Goal: Find specific page/section: Go to known website

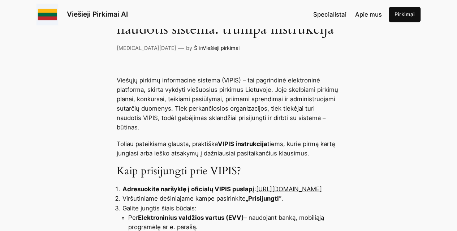
scroll to position [253, 0]
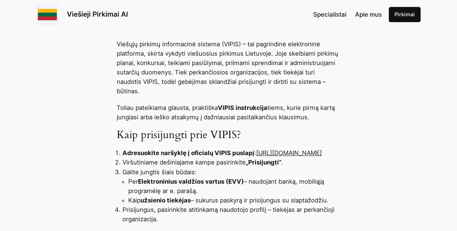
click at [256, 155] on link "[URL][DOMAIN_NAME]" at bounding box center [289, 152] width 66 height 7
click at [256, 154] on link "[URL][DOMAIN_NAME]" at bounding box center [289, 152] width 66 height 7
click at [256, 155] on link "[URL][DOMAIN_NAME]" at bounding box center [289, 152] width 66 height 7
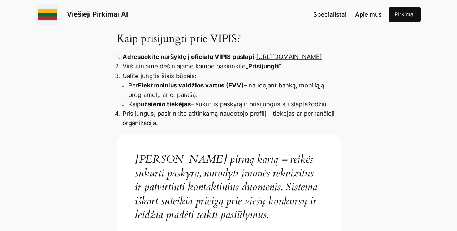
scroll to position [168, 0]
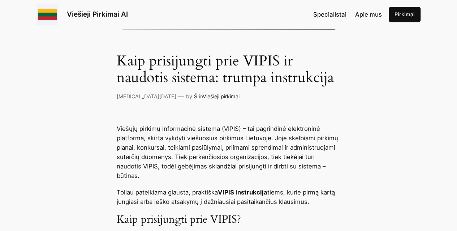
click at [397, 16] on link "Pirkimai" at bounding box center [405, 14] width 32 height 15
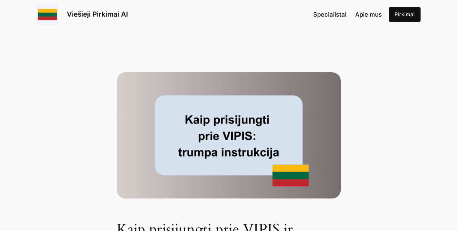
click at [403, 13] on link "Pirkimai" at bounding box center [405, 14] width 32 height 15
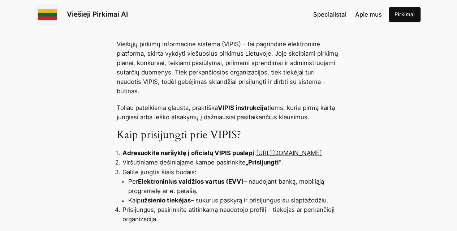
scroll to position [325, 0]
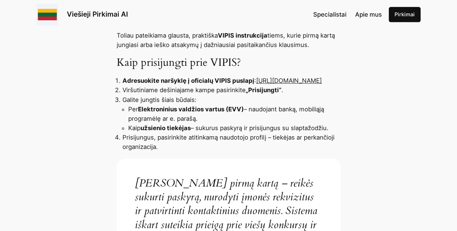
drag, startPoint x: 221, startPoint y: 81, endPoint x: 120, endPoint y: 81, distance: 100.9
click at [120, 81] on ol "Adresuokite naršyklę į oficialų VIPIS puslapį : [URL][DOMAIN_NAME] Viršutiniame…" at bounding box center [229, 113] width 224 height 75
copy link "[URL][DOMAIN_NAME]"
